Goal: Book appointment/travel/reservation

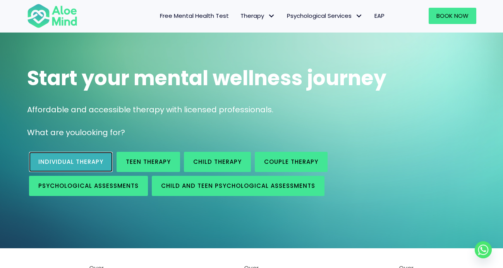
click at [72, 157] on link "Individual therapy" at bounding box center [71, 162] width 84 height 20
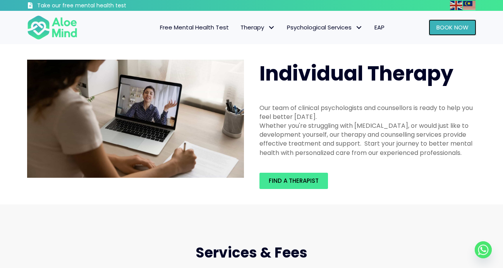
click at [454, 31] on span "Book Now" at bounding box center [453, 27] width 32 height 8
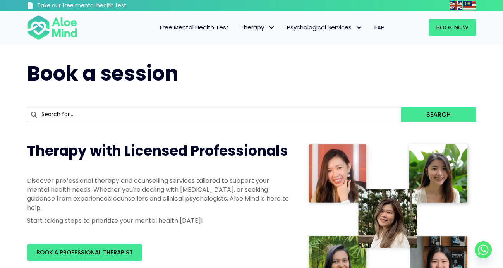
scroll to position [92, 0]
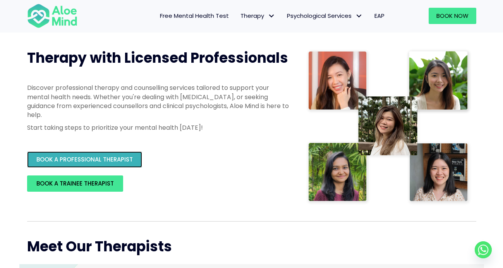
click at [107, 162] on span "BOOK A PROFESSIONAL THERAPIST" at bounding box center [84, 159] width 96 height 8
